Goal: Task Accomplishment & Management: Manage account settings

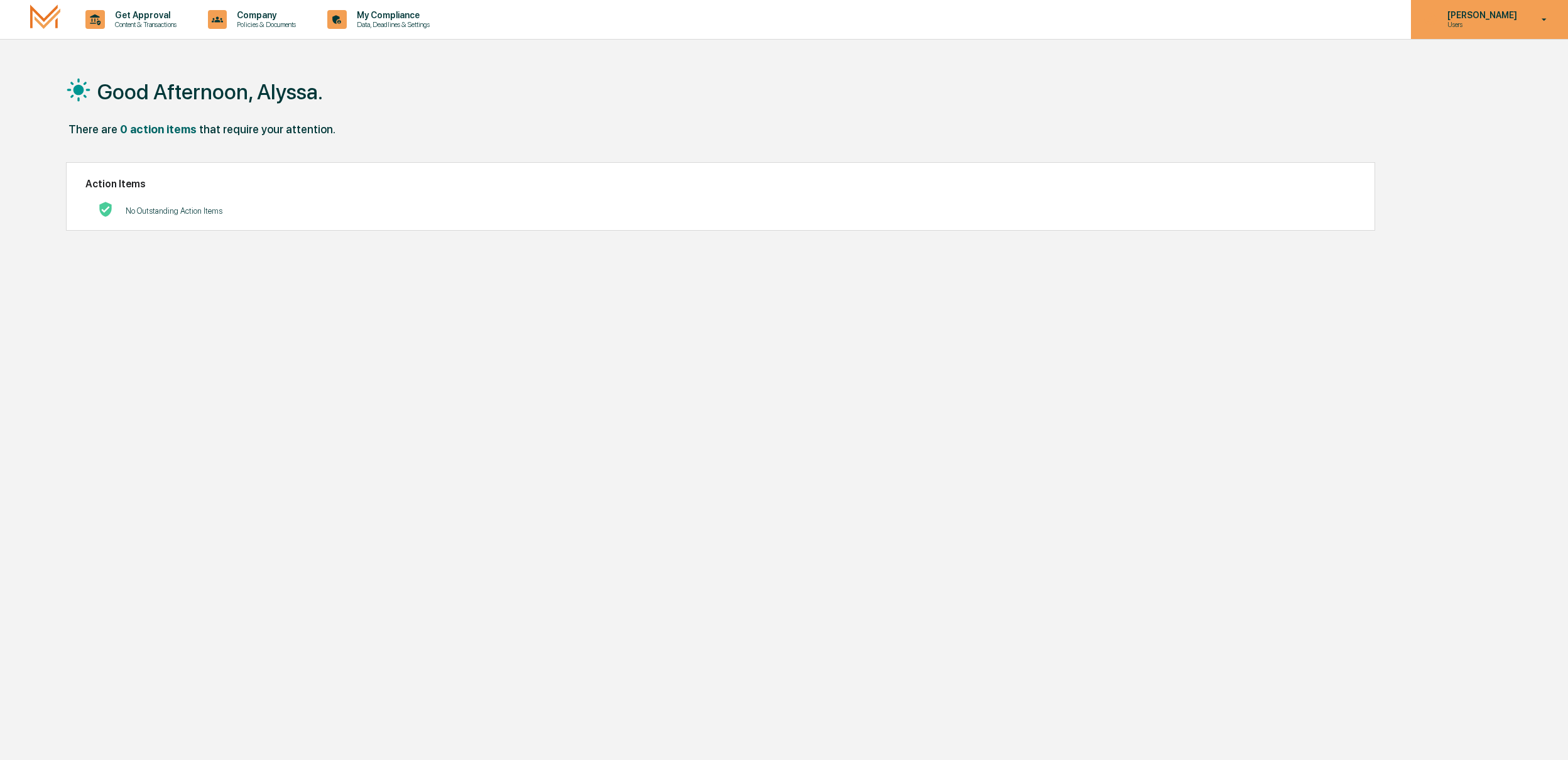
click at [1499, 25] on p "Users" at bounding box center [1481, 24] width 86 height 8
click at [775, 89] on div at bounding box center [784, 380] width 1568 height 760
click at [224, 18] on icon at bounding box center [218, 19] width 12 height 6
click at [419, 21] on div at bounding box center [784, 380] width 1568 height 760
click at [401, 18] on p "My Compliance" at bounding box center [391, 14] width 89 height 10
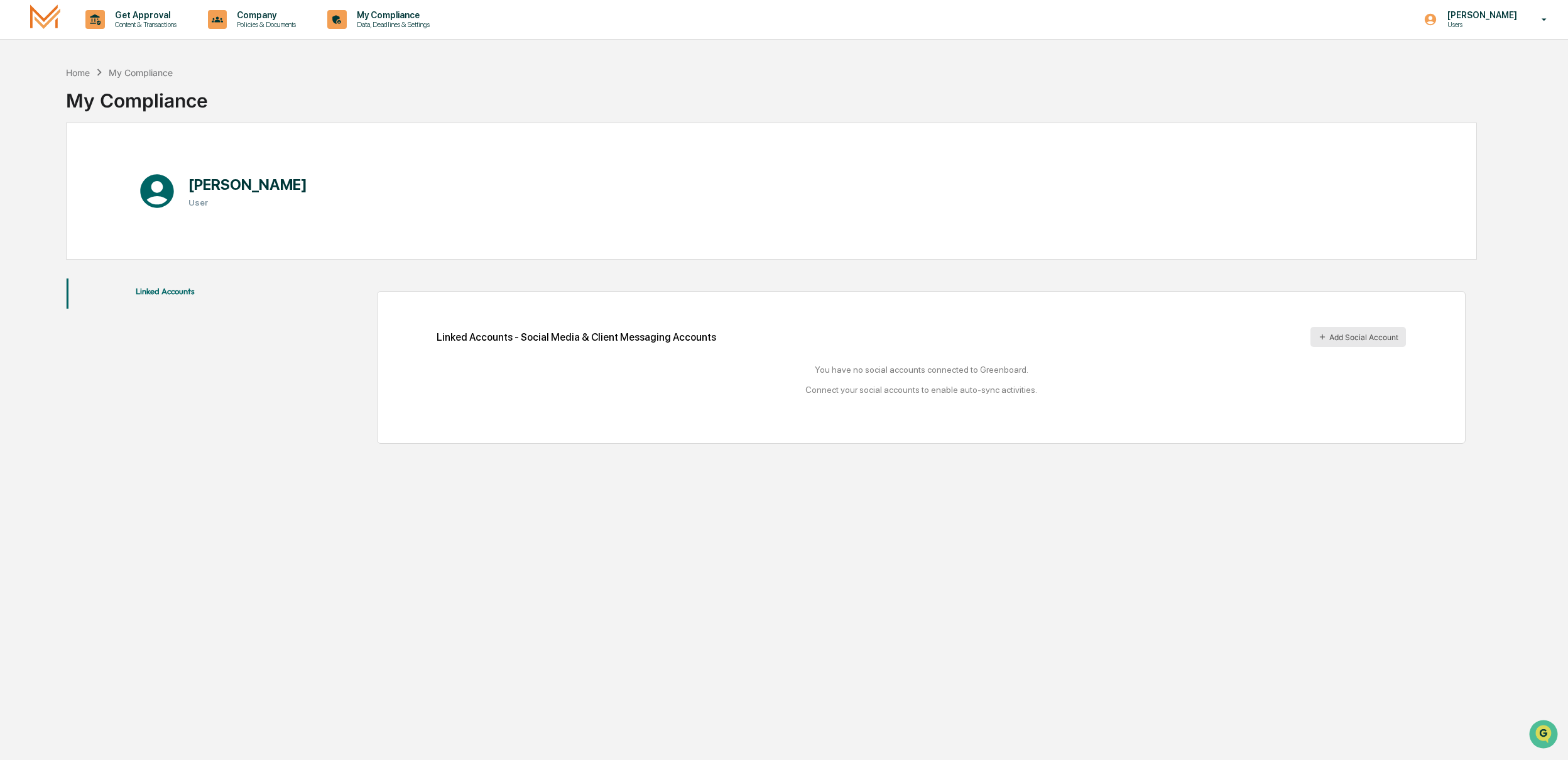
click at [1362, 335] on button "Add Social Account" at bounding box center [1358, 337] width 95 height 20
click at [117, 10] on p "Get Approval" at bounding box center [143, 14] width 78 height 10
click at [363, 78] on div at bounding box center [784, 380] width 1568 height 760
click at [151, 199] on icon at bounding box center [157, 191] width 40 height 40
click at [1498, 39] on div "Get Approval Content & Transactions Company Policies & Documents My Compliance …" at bounding box center [784, 20] width 1568 height 40
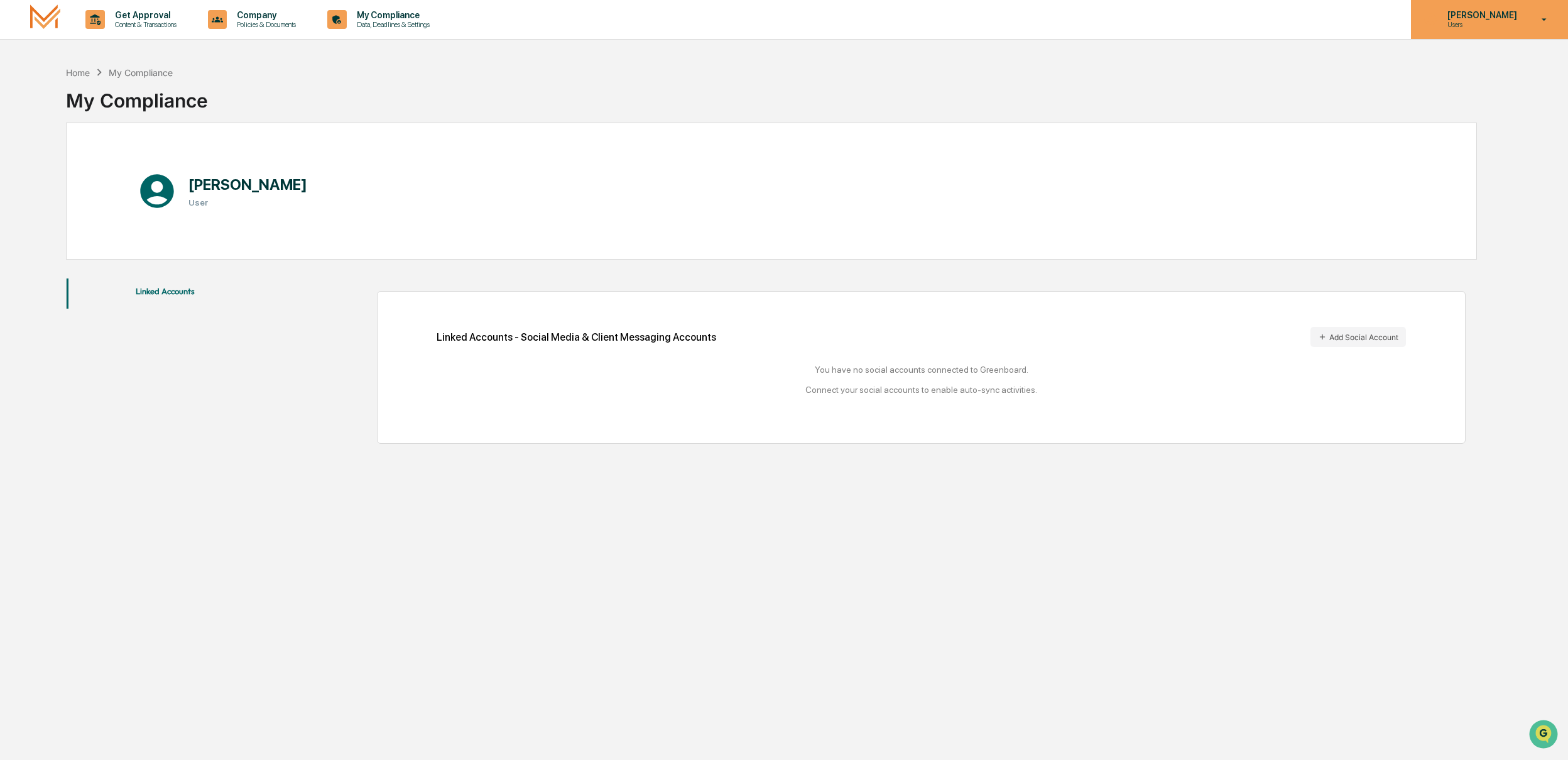
click at [1492, 31] on div "[PERSON_NAME] Users" at bounding box center [1489, 20] width 157 height 39
click at [1446, 68] on li "Switch Organization" at bounding box center [1470, 64] width 176 height 23
